Goal: Information Seeking & Learning: Learn about a topic

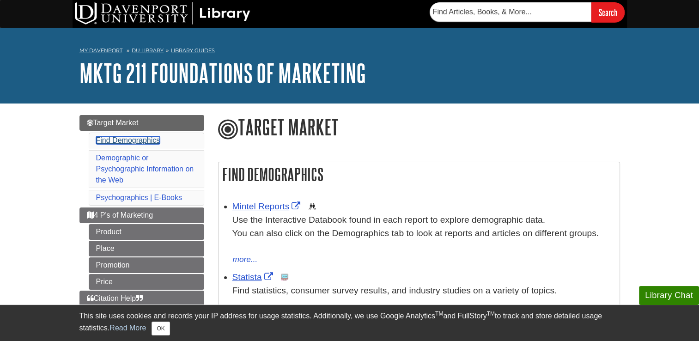
click at [130, 141] on link "Find Demographics" at bounding box center [128, 140] width 64 height 8
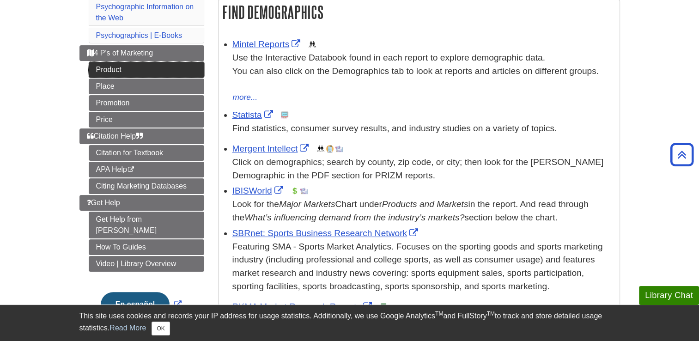
click at [128, 69] on link "Product" at bounding box center [147, 70] width 116 height 16
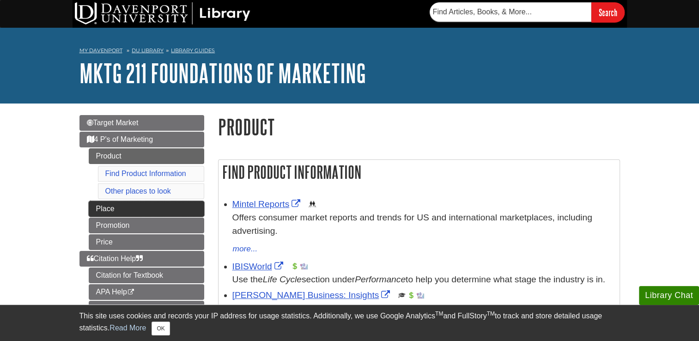
click at [112, 208] on link "Place" at bounding box center [147, 209] width 116 height 16
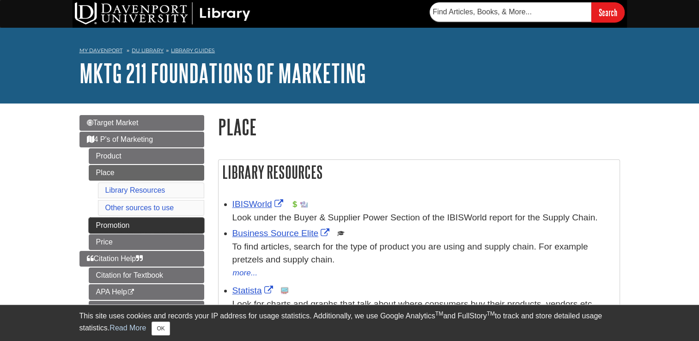
click at [115, 227] on link "Promotion" at bounding box center [147, 226] width 116 height 16
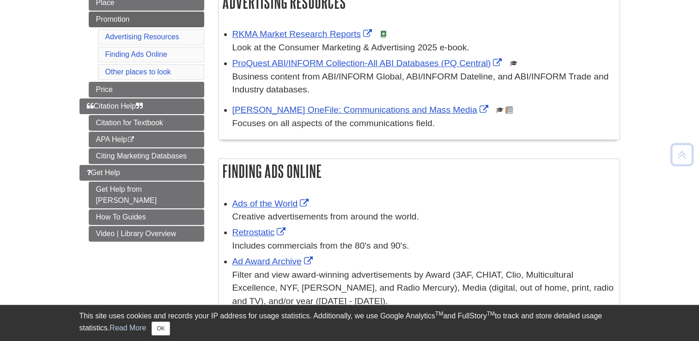
scroll to position [171, 0]
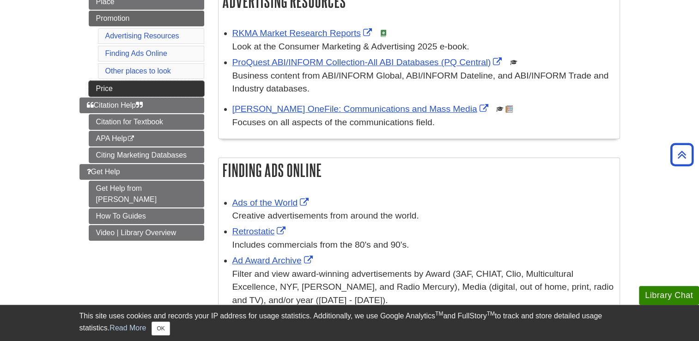
click at [117, 82] on link "Price" at bounding box center [147, 89] width 116 height 16
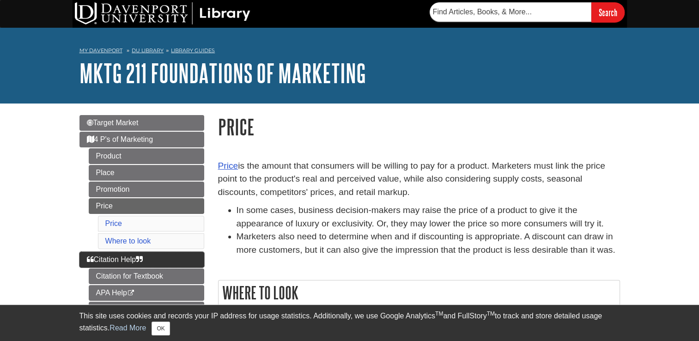
click at [116, 257] on span "Citation Help" at bounding box center [115, 260] width 56 height 8
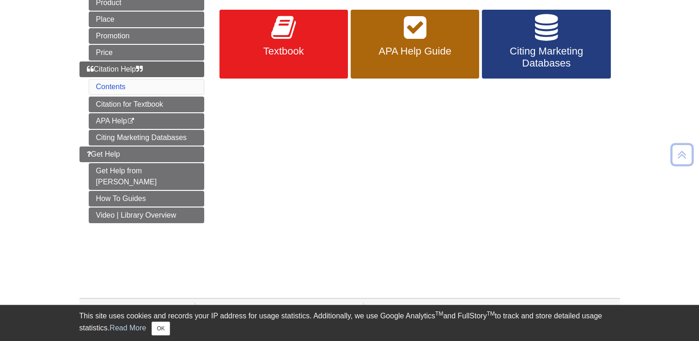
scroll to position [162, 0]
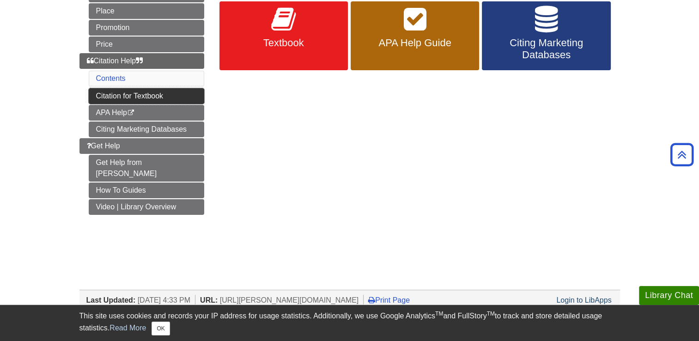
click at [113, 92] on link "Citation for Textbook" at bounding box center [147, 96] width 116 height 16
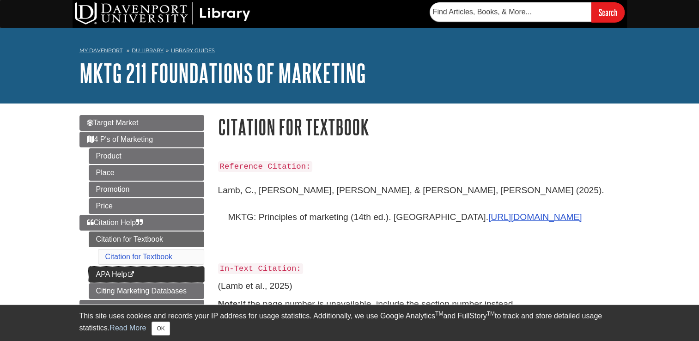
click at [107, 269] on link "APA Help This link opens in a new window" at bounding box center [147, 275] width 116 height 16
click at [126, 268] on link "APA Help This link opens in a new window" at bounding box center [147, 275] width 116 height 16
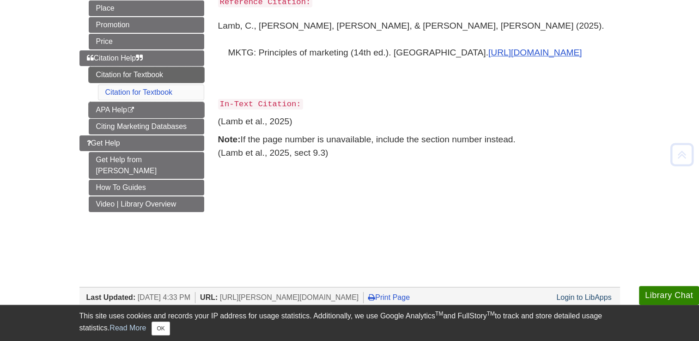
scroll to position [177, 0]
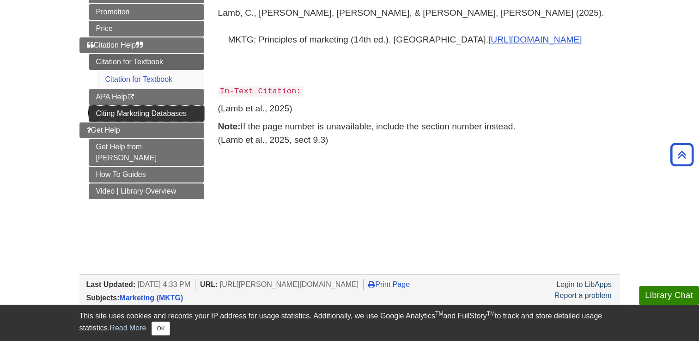
click at [143, 114] on link "Citing Marketing Databases" at bounding box center [147, 114] width 116 height 16
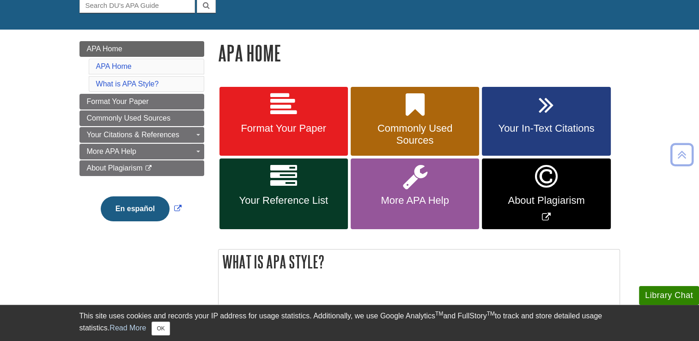
scroll to position [98, 0]
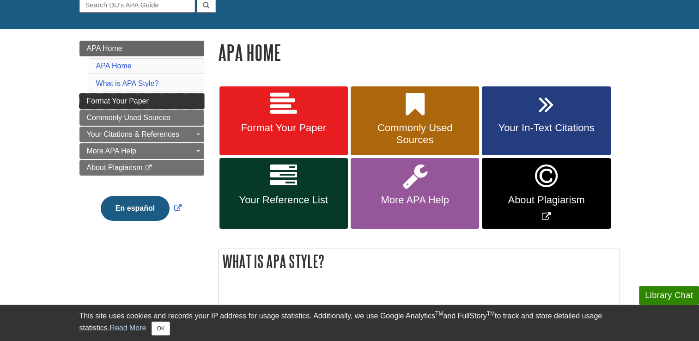
click at [106, 101] on span "Format Your Paper" at bounding box center [118, 101] width 62 height 8
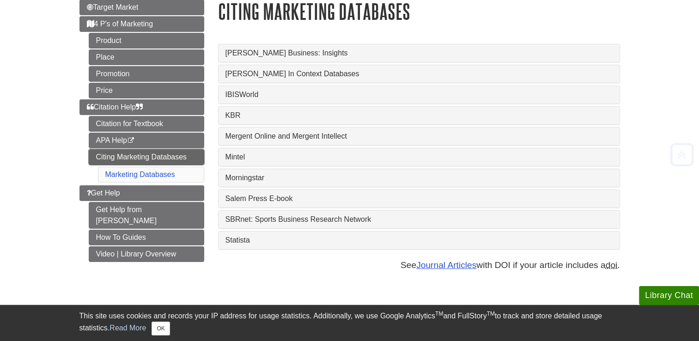
scroll to position [146, 0]
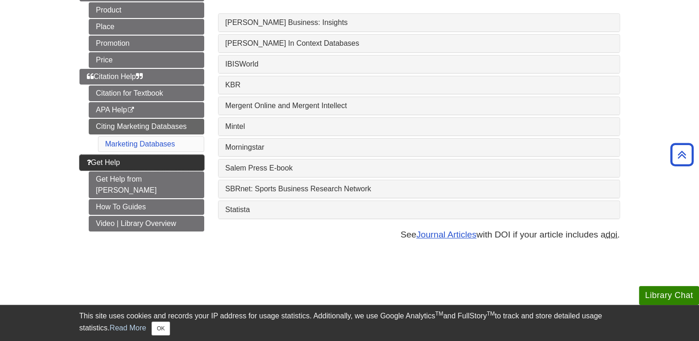
click at [122, 157] on link "Get Help" at bounding box center [142, 163] width 125 height 16
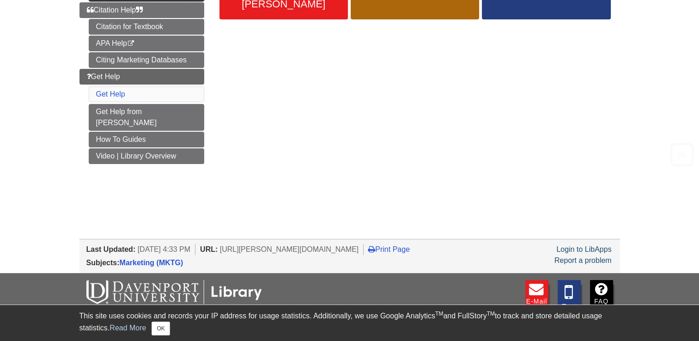
scroll to position [218, 0]
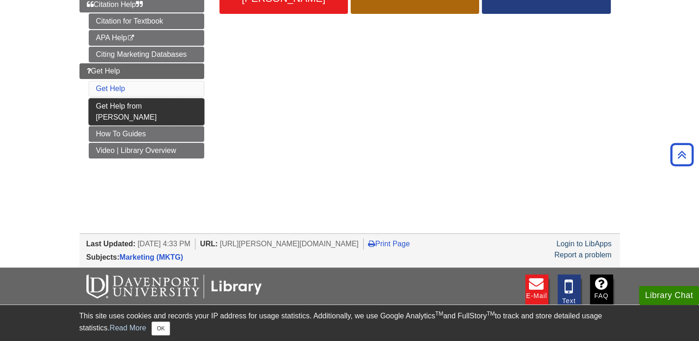
click at [144, 107] on link "Get Help from [PERSON_NAME]" at bounding box center [147, 111] width 116 height 27
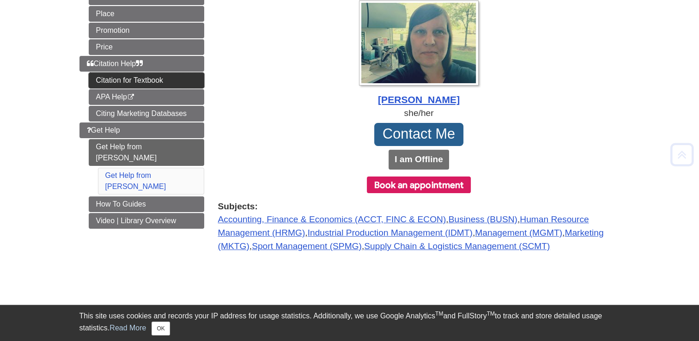
scroll to position [198, 0]
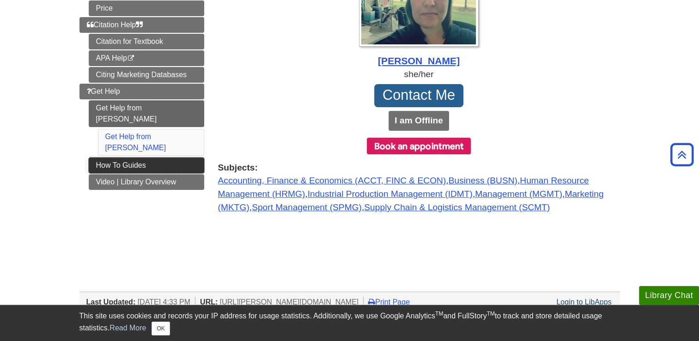
click at [137, 158] on link "How To Guides" at bounding box center [147, 166] width 116 height 16
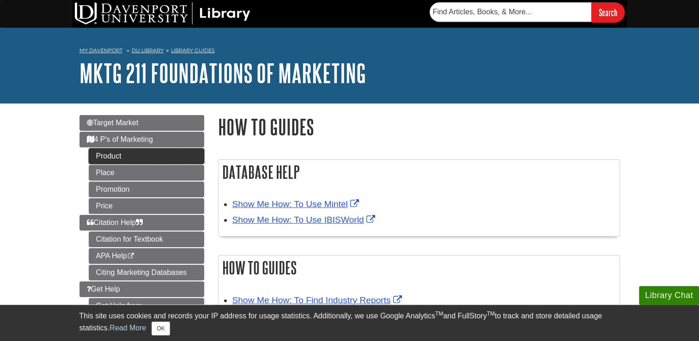
click at [133, 157] on link "Product" at bounding box center [147, 156] width 116 height 16
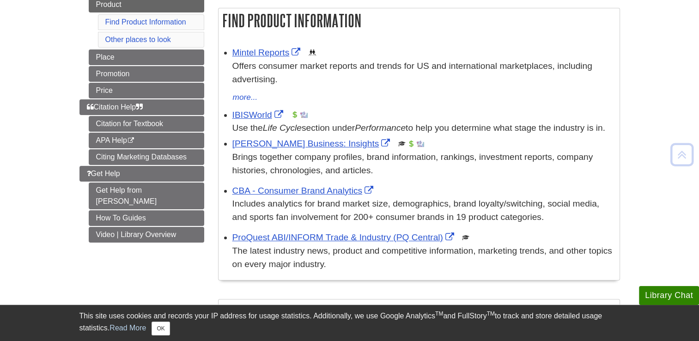
scroll to position [155, 0]
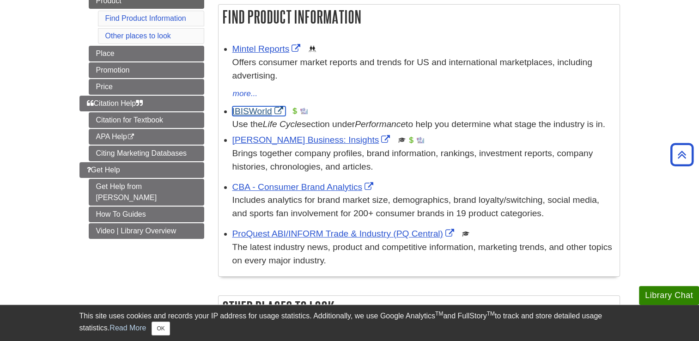
click at [254, 107] on link "IBISWorld" at bounding box center [258, 111] width 53 height 10
click at [253, 111] on link "IBISWorld" at bounding box center [258, 111] width 53 height 10
click at [257, 46] on link "Mintel Reports" at bounding box center [267, 49] width 71 height 10
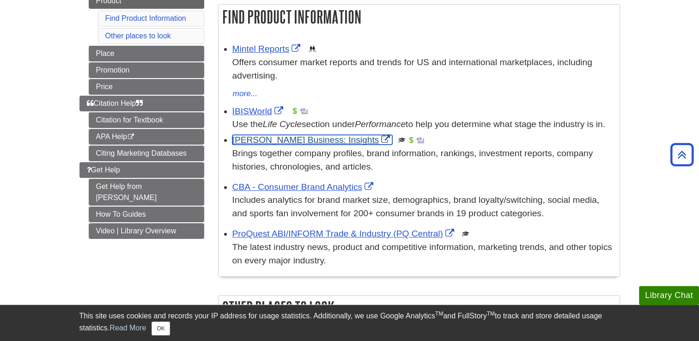
click at [249, 145] on link "Gale Business: Insights" at bounding box center [312, 140] width 160 height 10
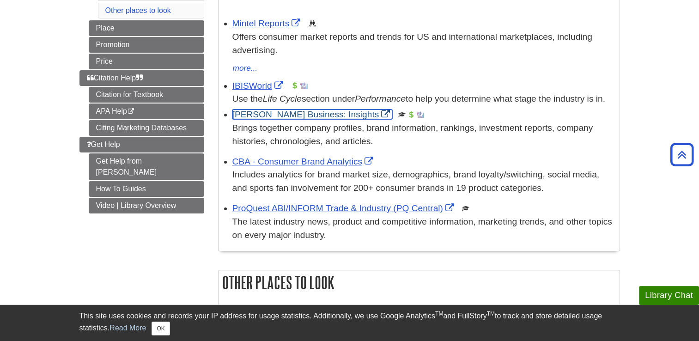
scroll to position [179, 0]
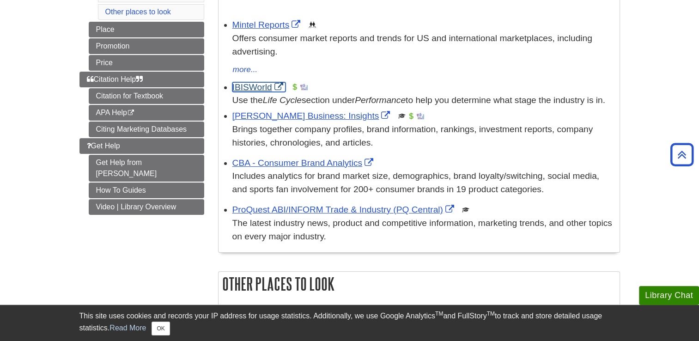
click at [258, 90] on link "IBISWorld" at bounding box center [258, 87] width 53 height 10
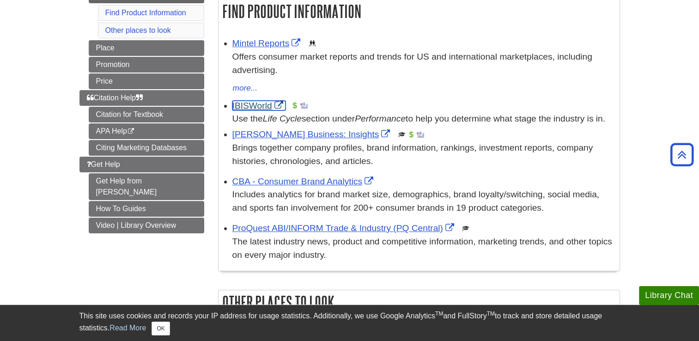
scroll to position [160, 0]
click at [243, 88] on button "more..." at bounding box center [245, 88] width 26 height 13
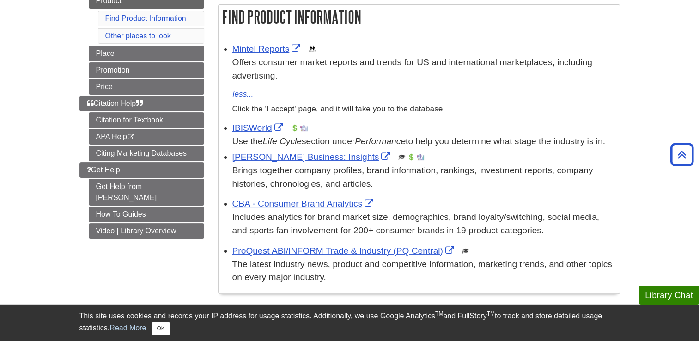
scroll to position [155, 0]
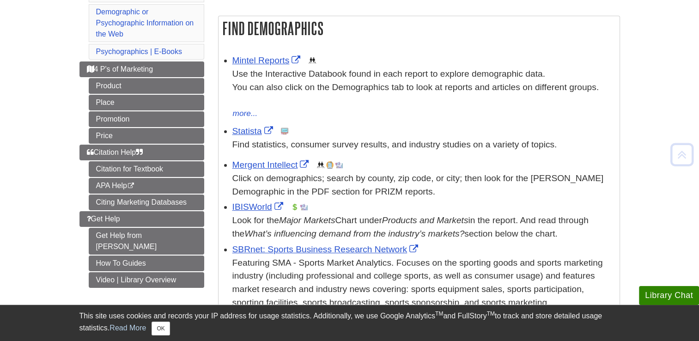
scroll to position [149, 0]
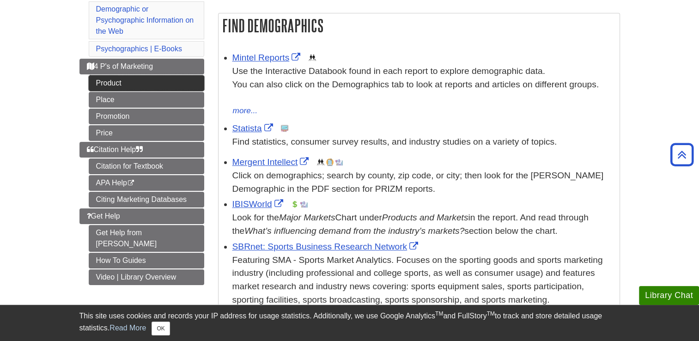
click at [158, 86] on link "Product" at bounding box center [147, 83] width 116 height 16
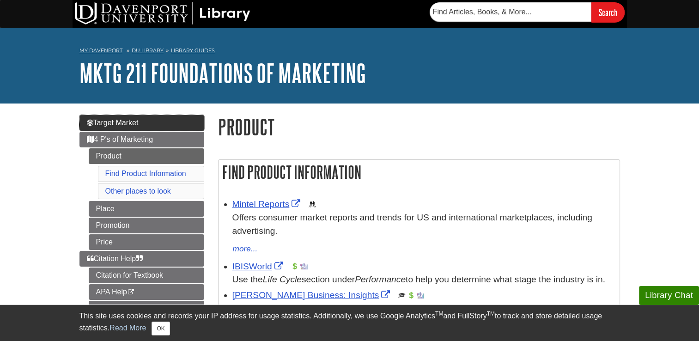
click at [120, 119] on span "Target Market" at bounding box center [113, 123] width 52 height 8
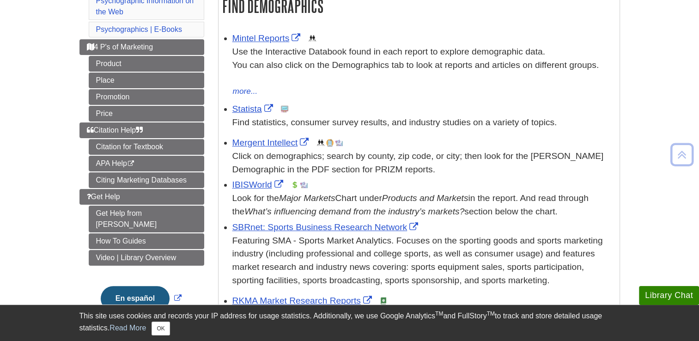
scroll to position [169, 0]
